Goal: Browse casually: Explore the website without a specific task or goal

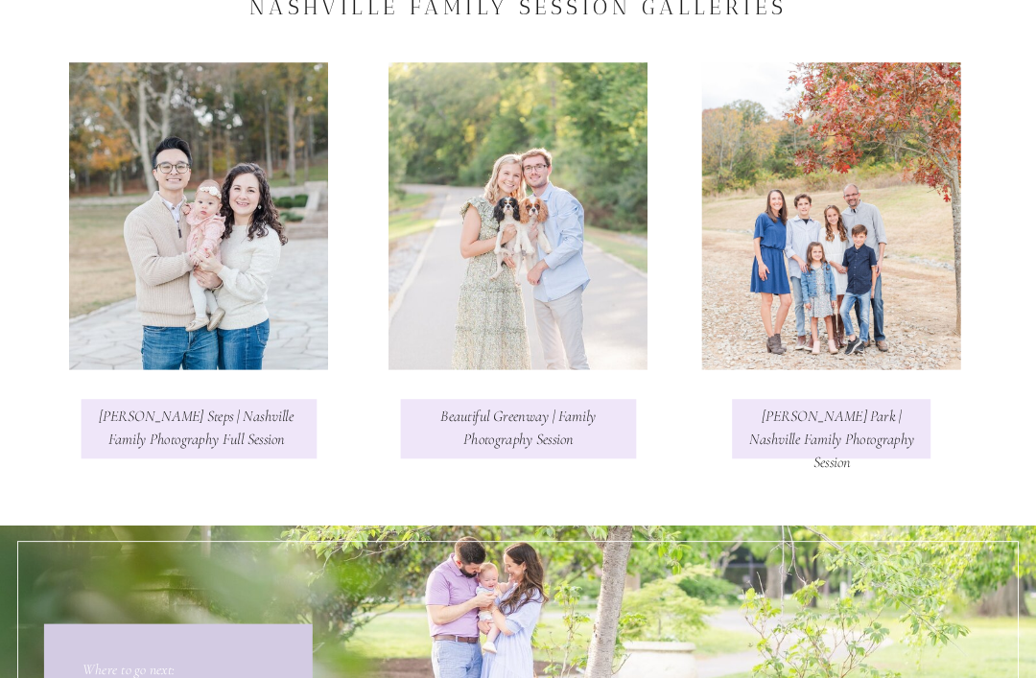
scroll to position [3711, 0]
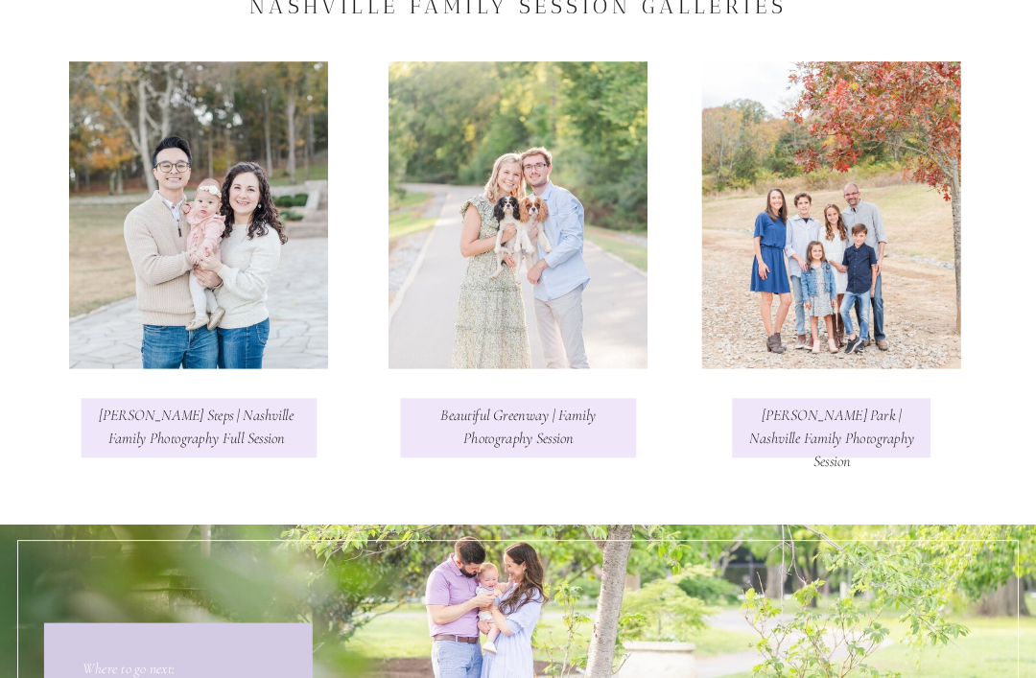
click at [881, 423] on h3 "Smith Park | Nashville Family Photography Session" at bounding box center [831, 427] width 165 height 49
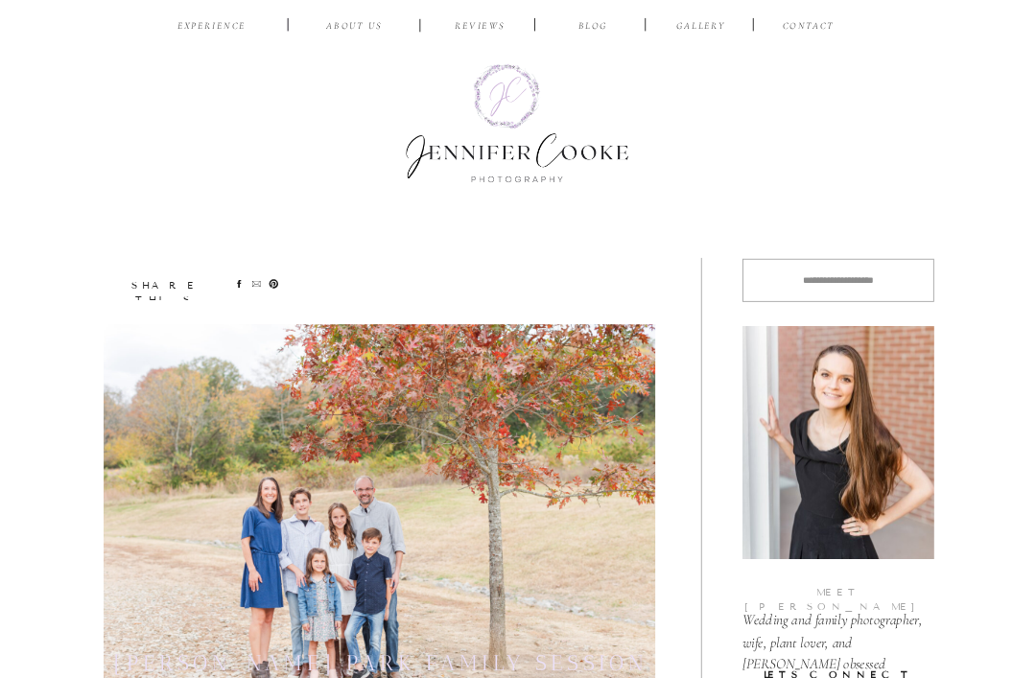
click at [231, 23] on nav "EXPERIENCE" at bounding box center [212, 27] width 82 height 16
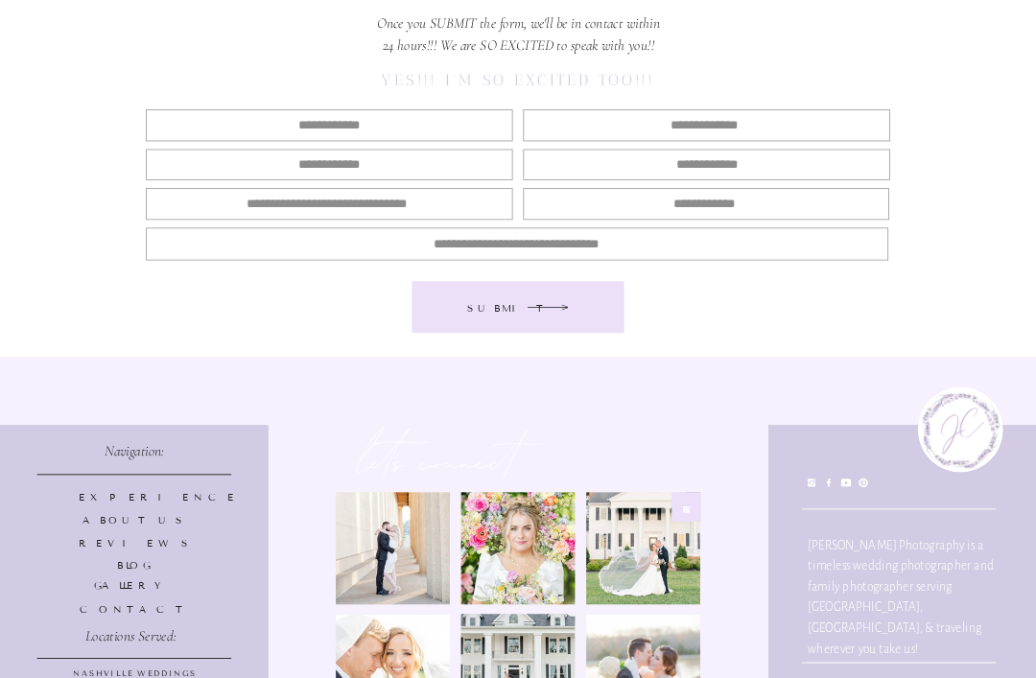
scroll to position [8723, 0]
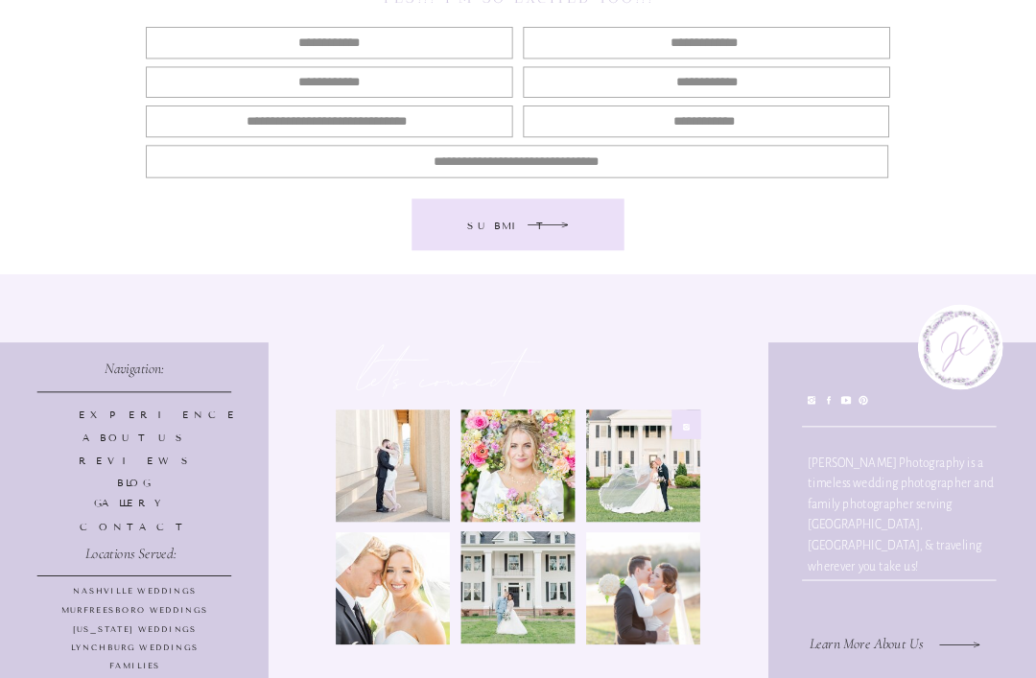
click at [122, 665] on p "Families" at bounding box center [135, 667] width 254 height 13
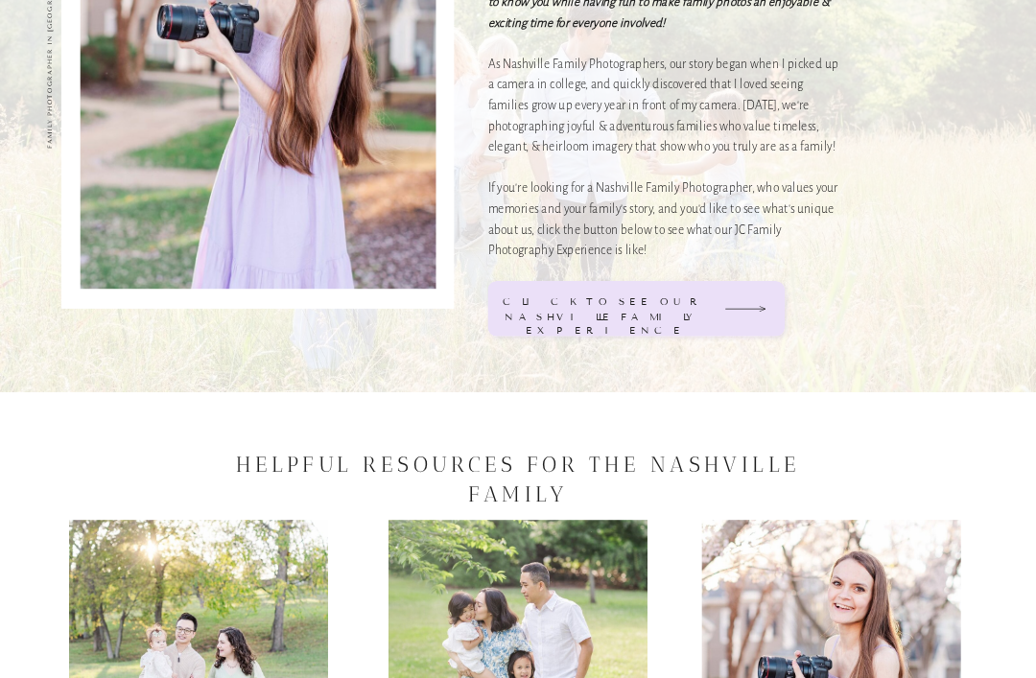
scroll to position [1658, 0]
click at [746, 306] on icon at bounding box center [745, 307] width 42 height 21
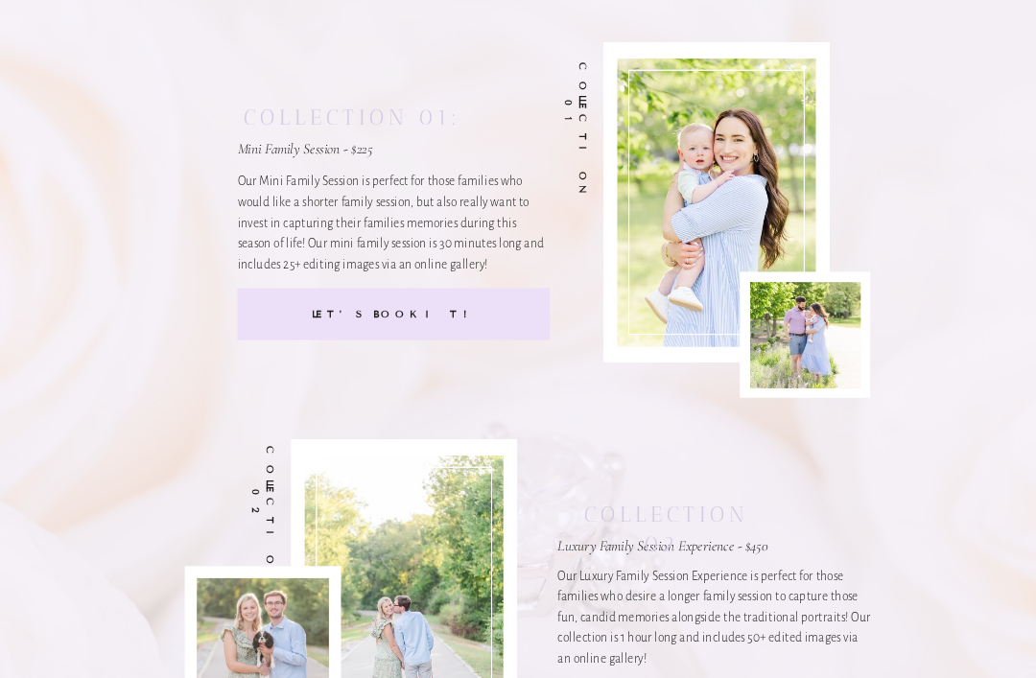
scroll to position [7315, 0]
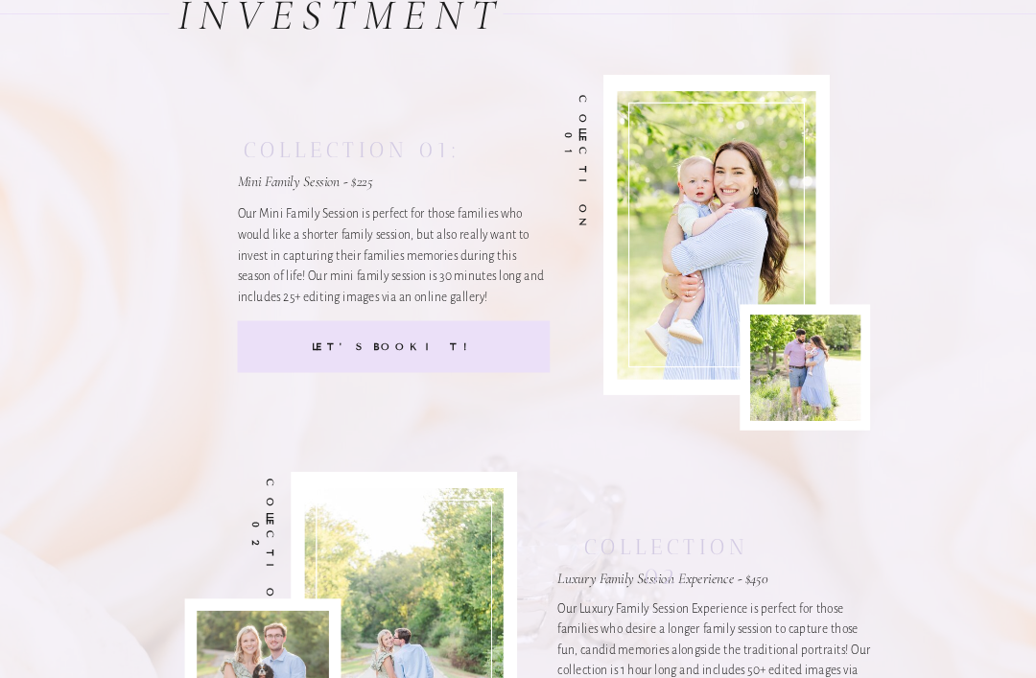
click at [281, 343] on div "Let's Book it!" at bounding box center [394, 348] width 256 height 16
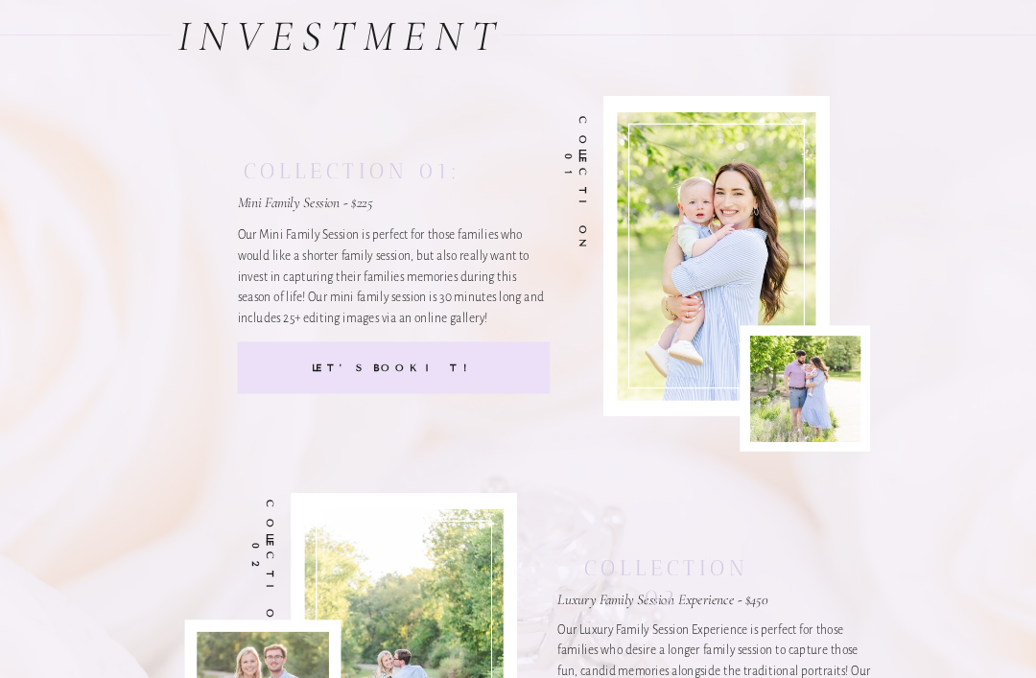
scroll to position [7294, 0]
click at [293, 378] on div at bounding box center [394, 368] width 313 height 52
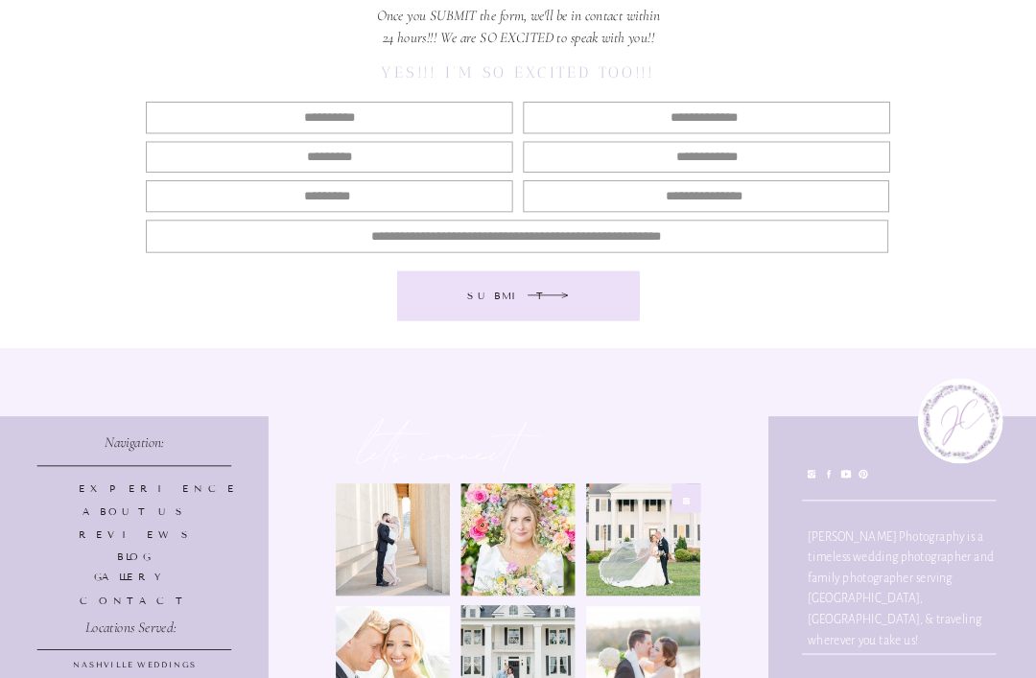
scroll to position [9720, 0]
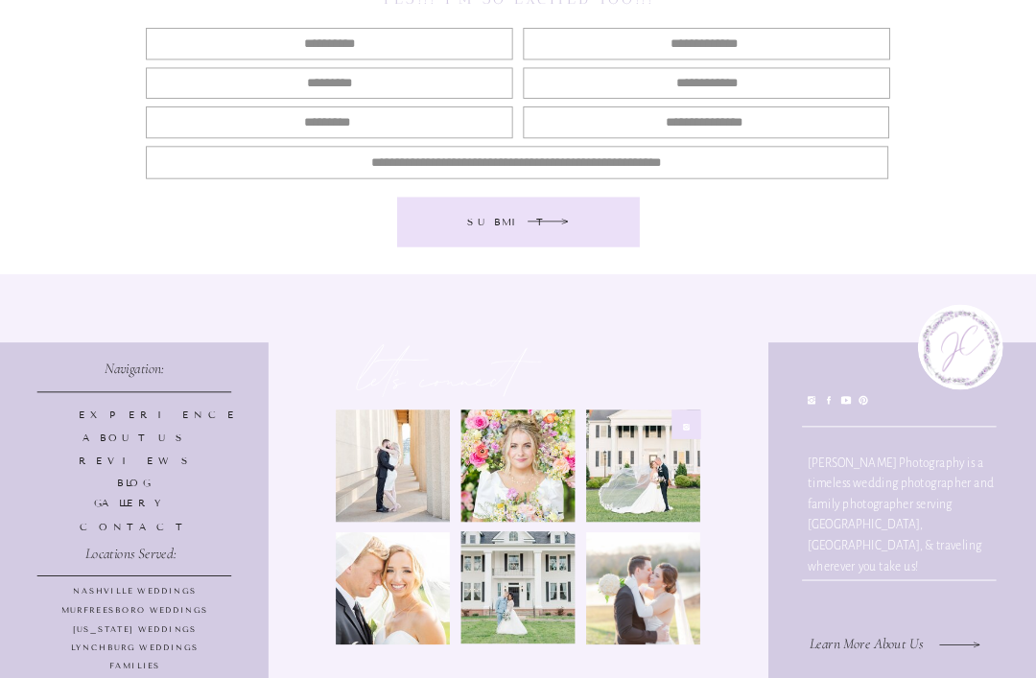
click at [809, 406] on icon at bounding box center [812, 400] width 11 height 11
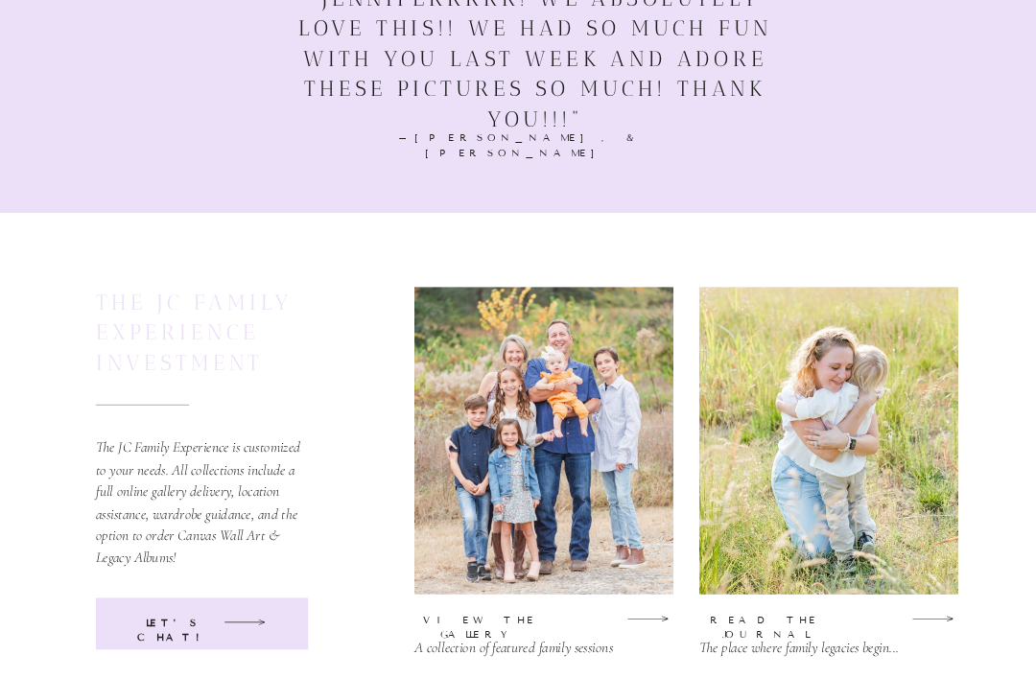
click at [593, 484] on div at bounding box center [543, 440] width 259 height 307
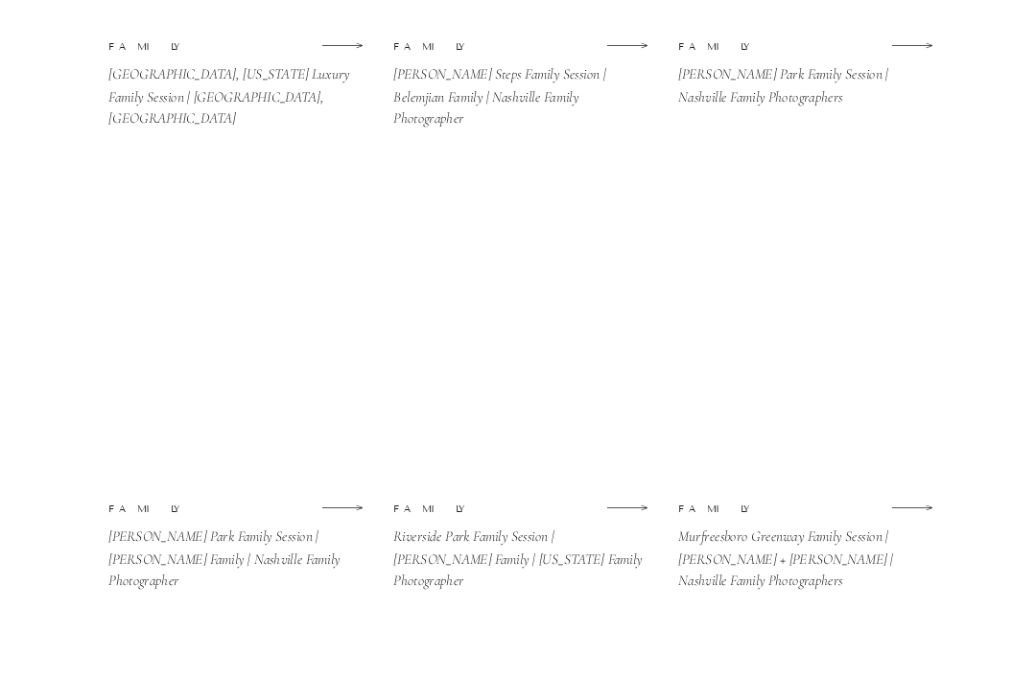
scroll to position [2874, 0]
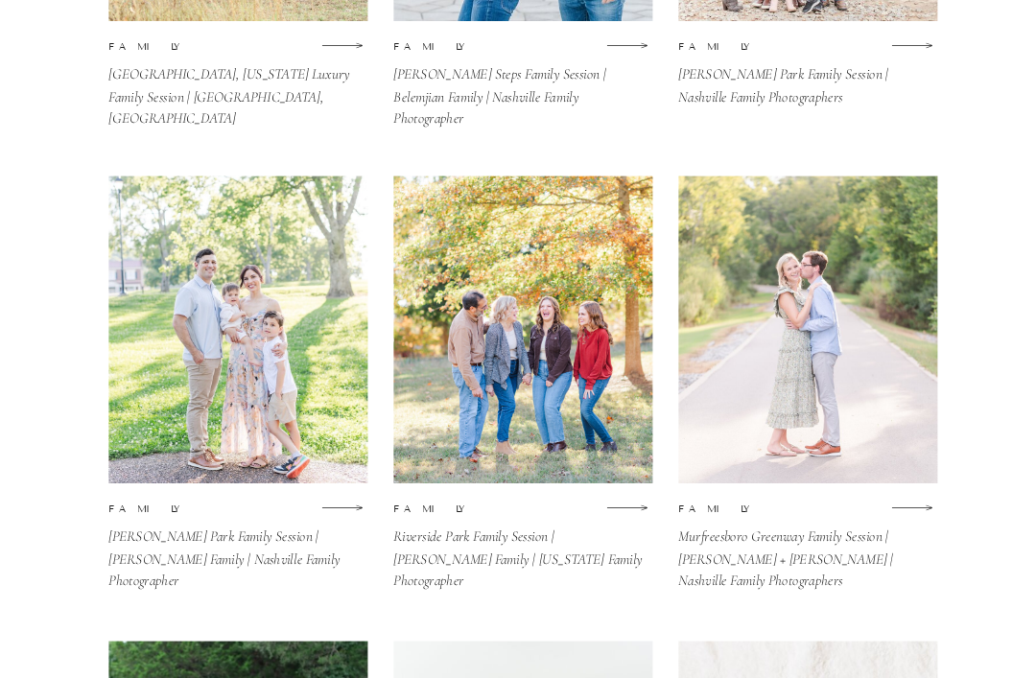
click at [213, 389] on div at bounding box center [237, 330] width 259 height 307
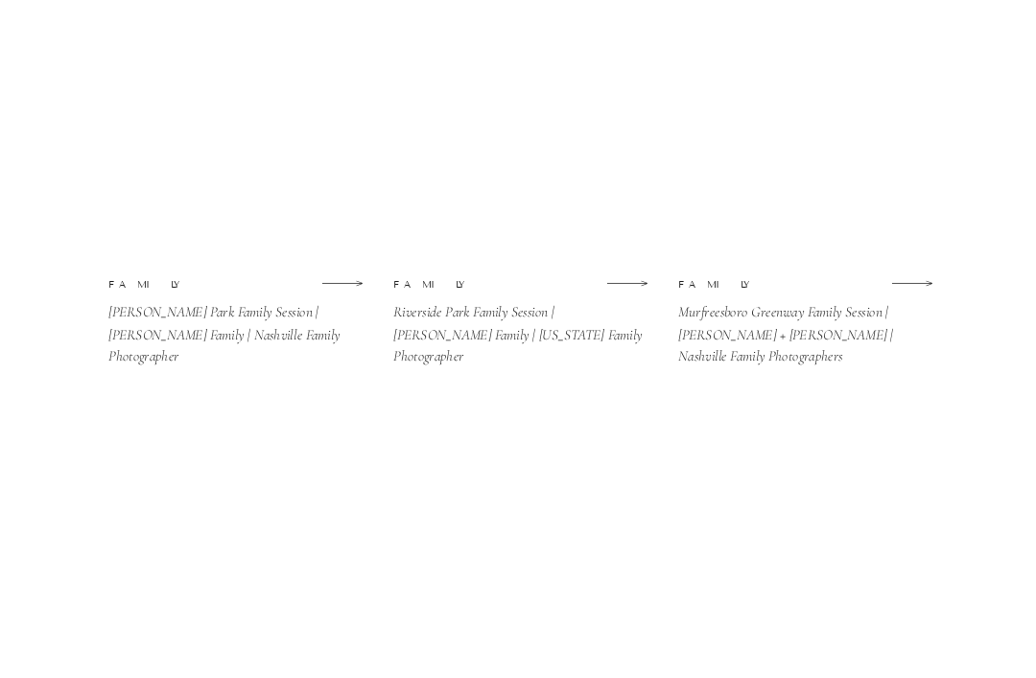
scroll to position [3125, 0]
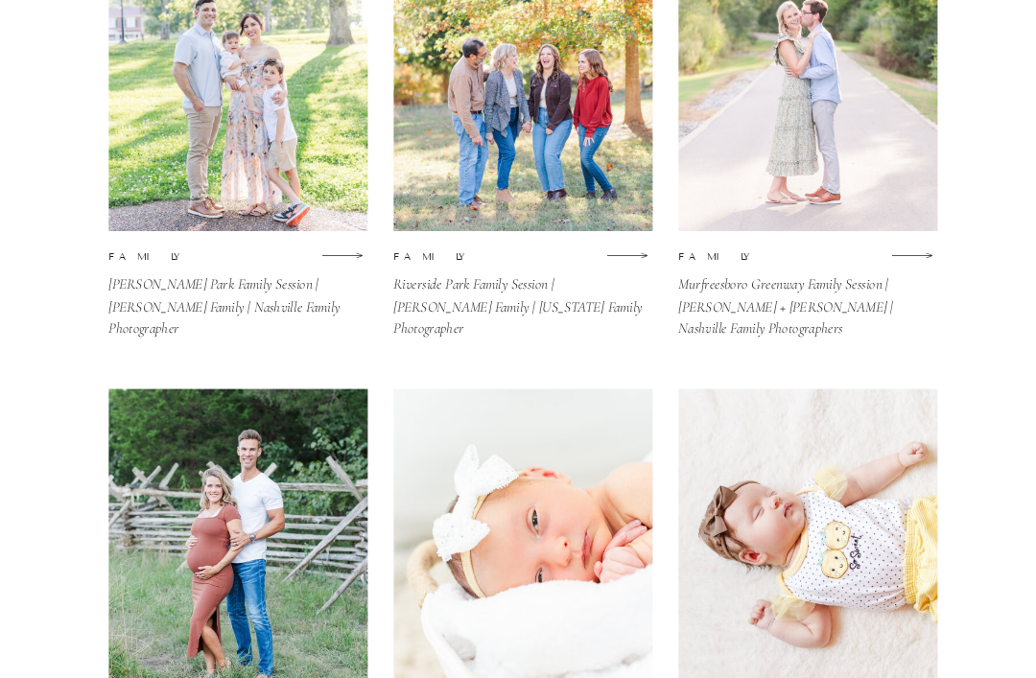
click at [192, 280] on h3 "[PERSON_NAME] Park Family Session | [PERSON_NAME] Family | Nashville Family Pho…" at bounding box center [234, 295] width 252 height 42
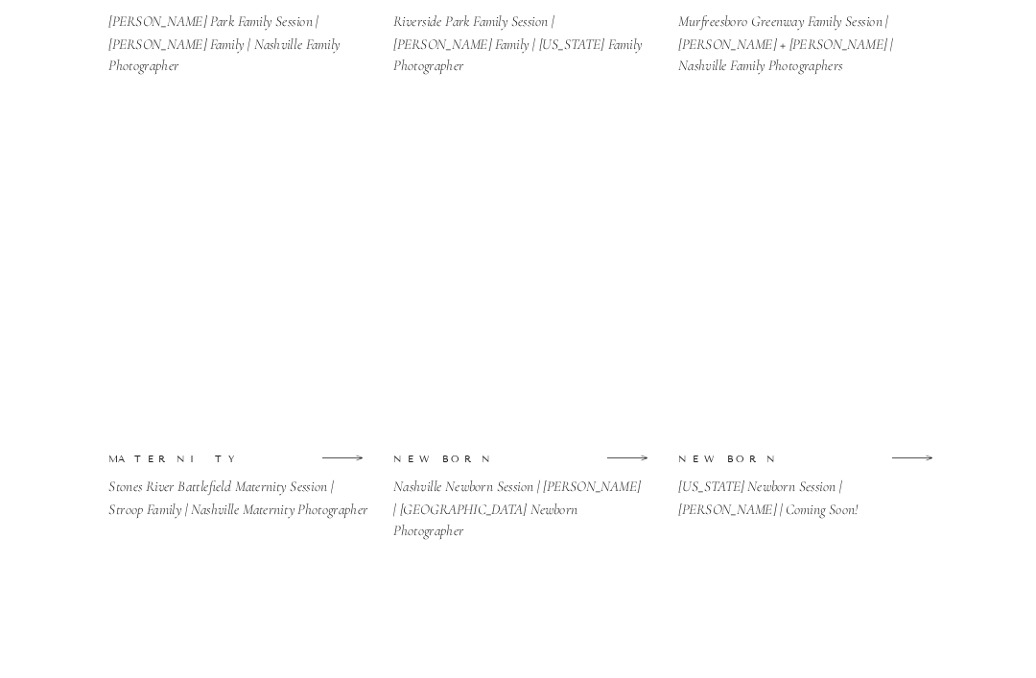
scroll to position [3320, 0]
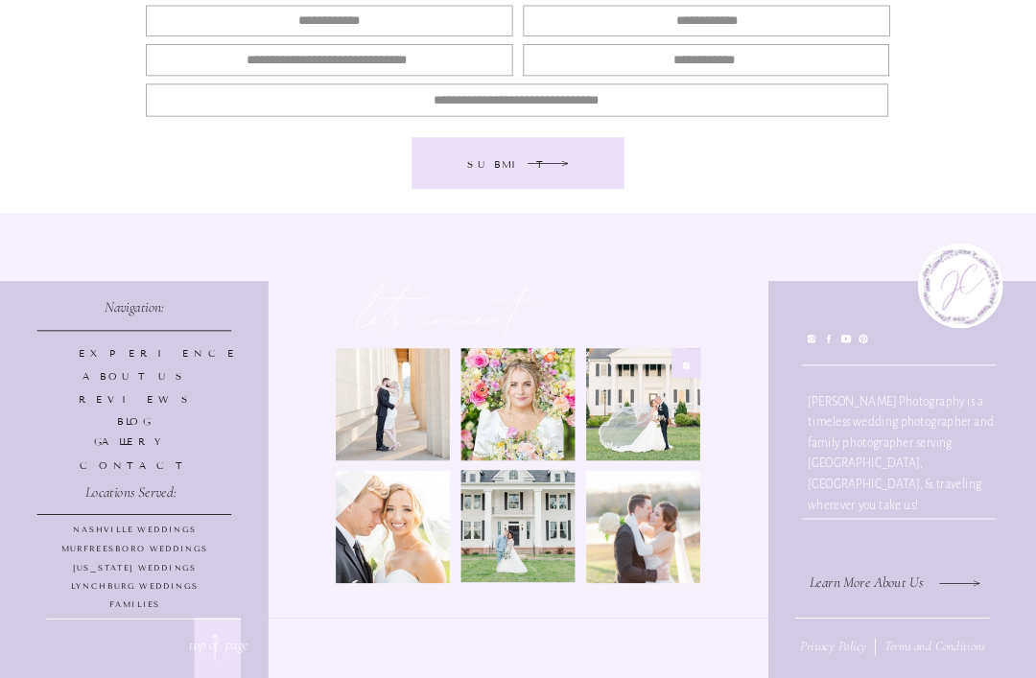
scroll to position [8784, 0]
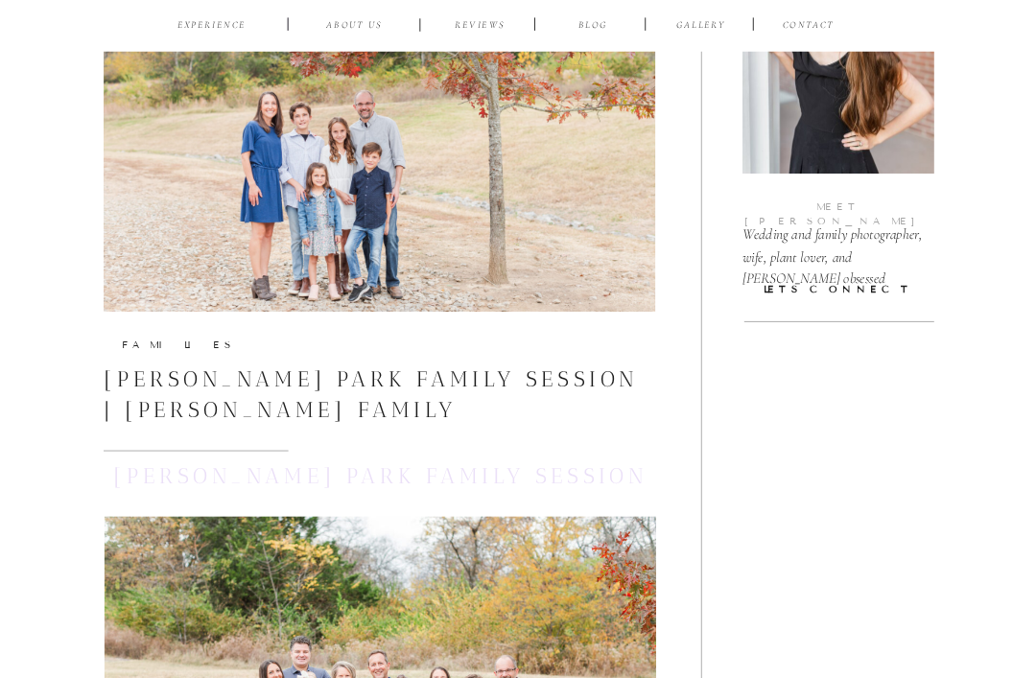
scroll to position [386, 0]
click at [178, 385] on h3 "[PERSON_NAME] Park Family Session | [PERSON_NAME] Family" at bounding box center [380, 395] width 552 height 60
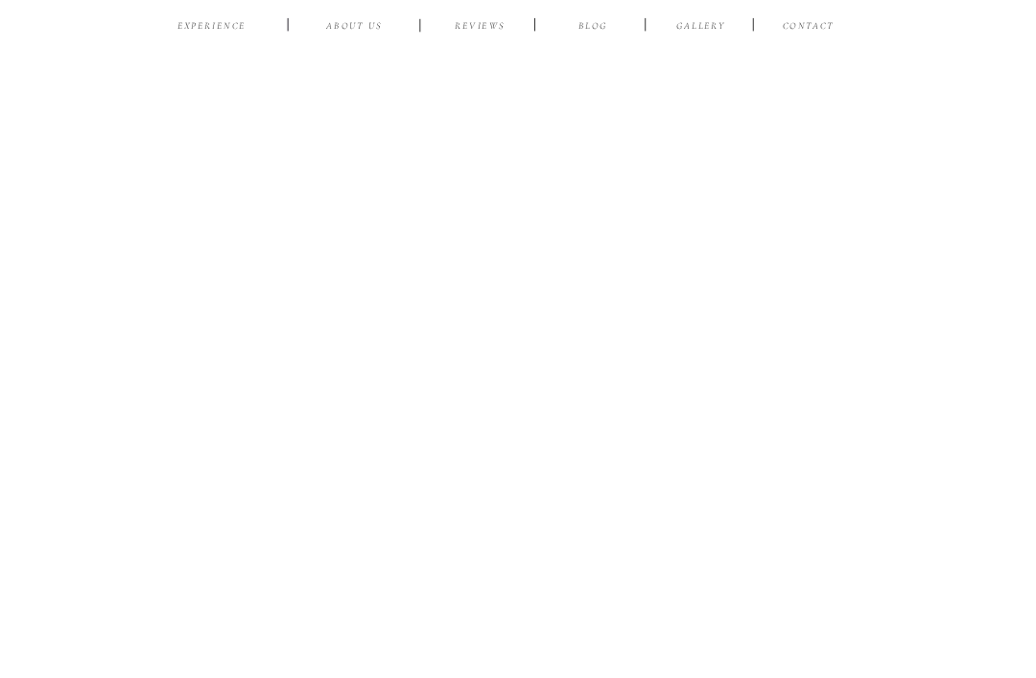
scroll to position [17512, 0]
